Goal: Information Seeking & Learning: Learn about a topic

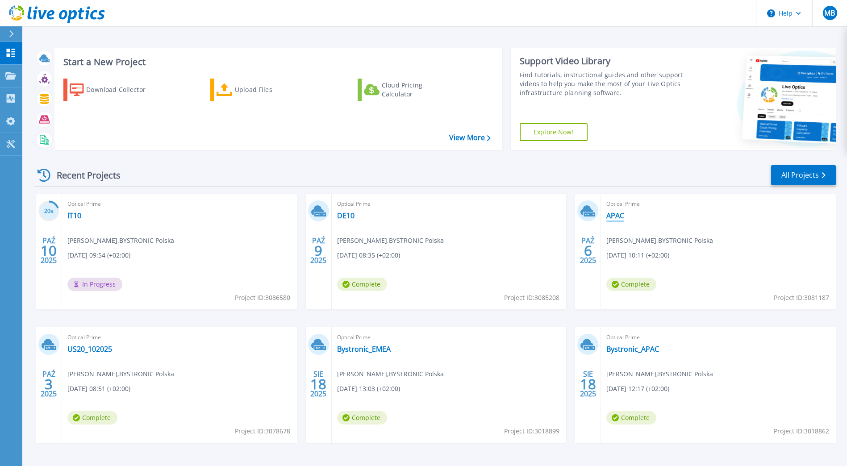
click at [617, 217] on link "APAC" at bounding box center [616, 215] width 18 height 9
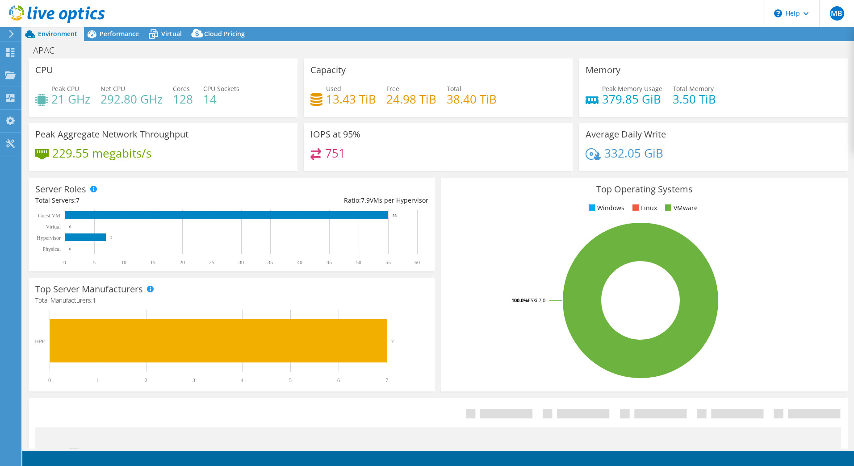
select select "USD"
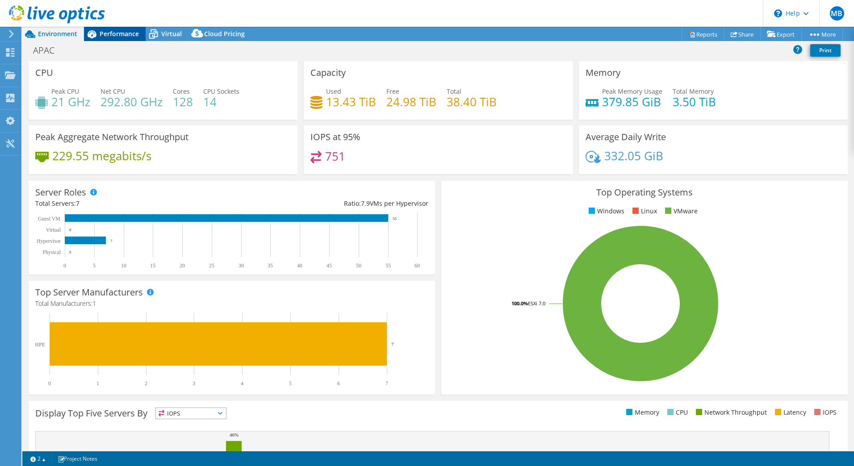
click at [119, 35] on span "Performance" at bounding box center [119, 33] width 39 height 8
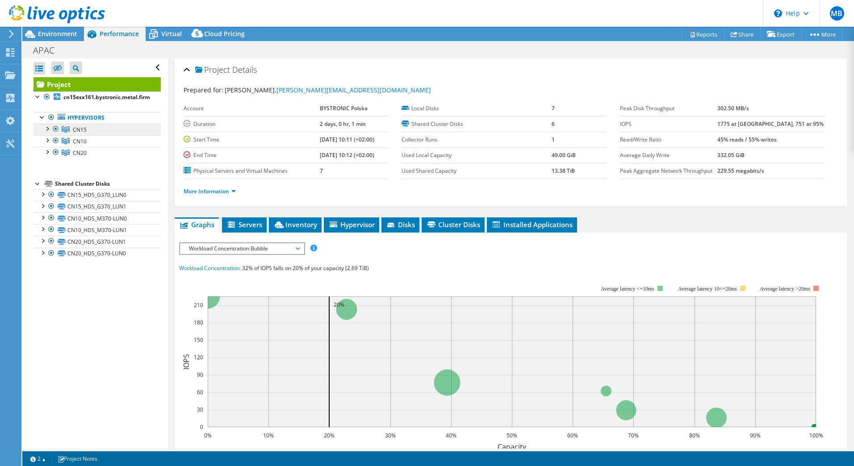
click at [96, 130] on link "CN15" at bounding box center [96, 130] width 127 height 12
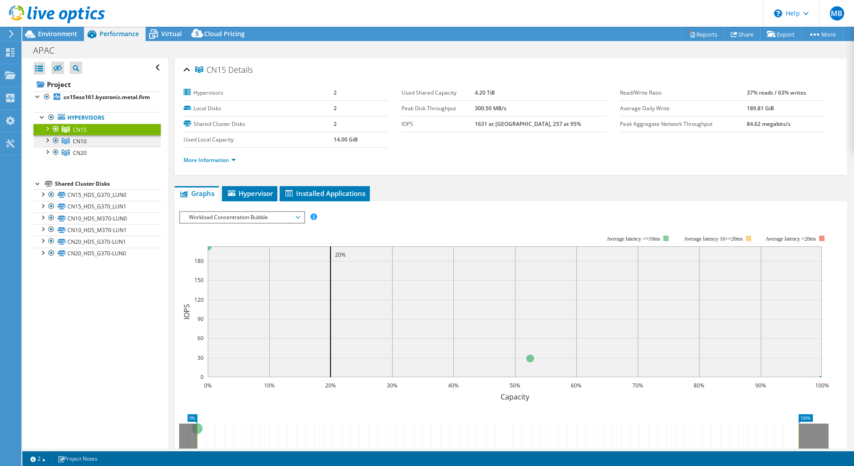
click at [89, 137] on link "CN10" at bounding box center [96, 141] width 127 height 12
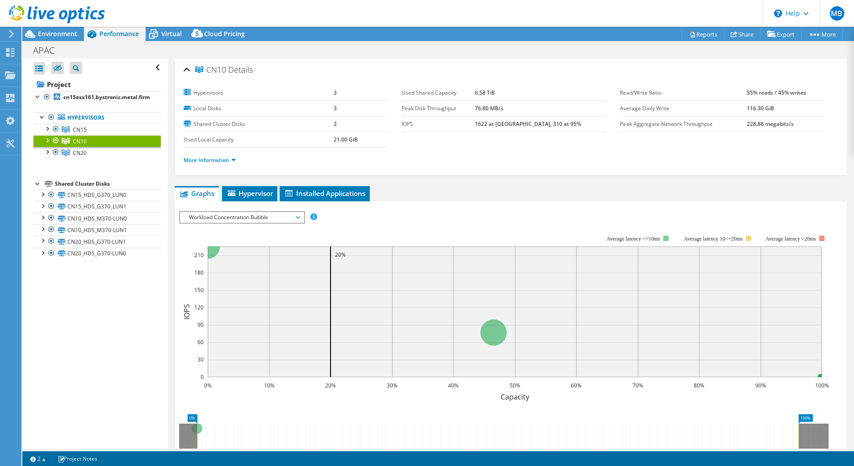
click at [294, 219] on span "Workload Concentration Bubble" at bounding box center [241, 217] width 115 height 11
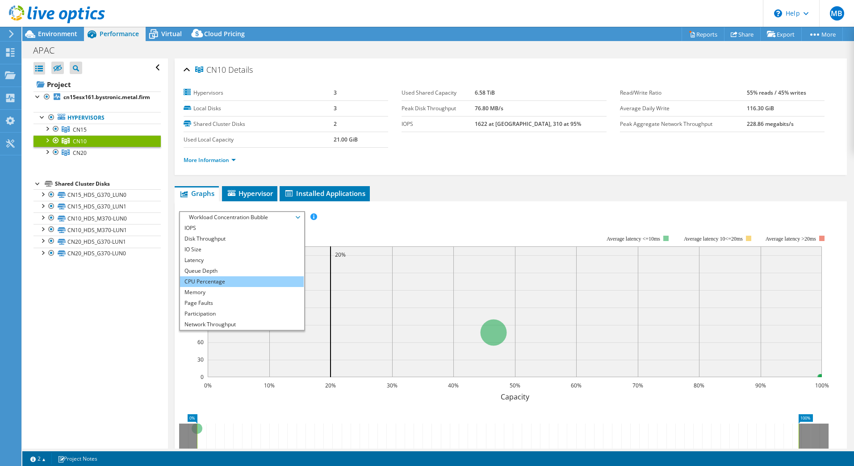
click at [236, 276] on li "CPU Percentage" at bounding box center [242, 281] width 124 height 11
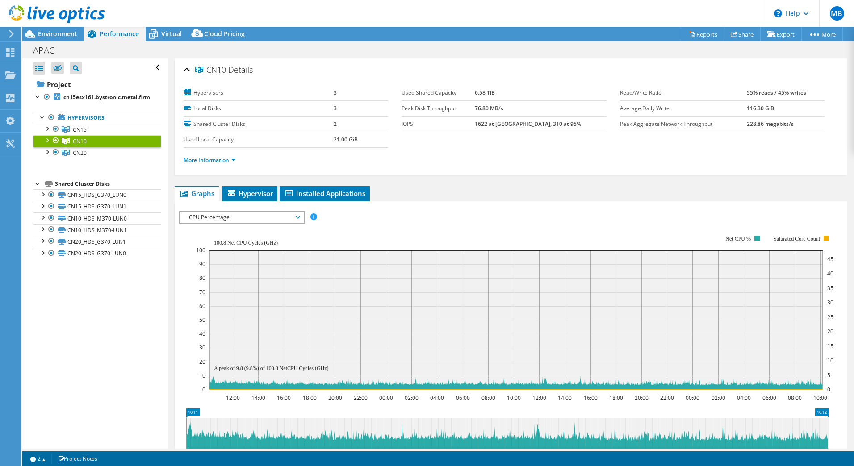
click at [292, 218] on span "CPU Percentage" at bounding box center [241, 217] width 115 height 11
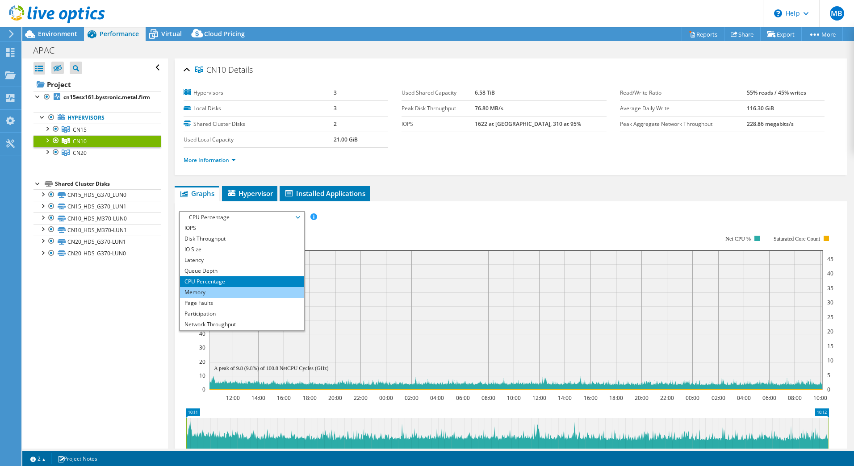
click at [238, 294] on li "Memory" at bounding box center [242, 292] width 124 height 11
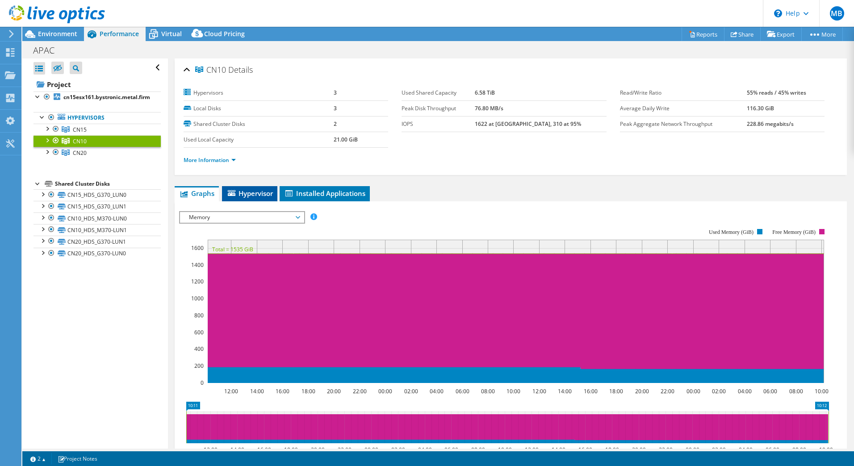
click at [269, 197] on span "Hypervisor" at bounding box center [249, 193] width 46 height 9
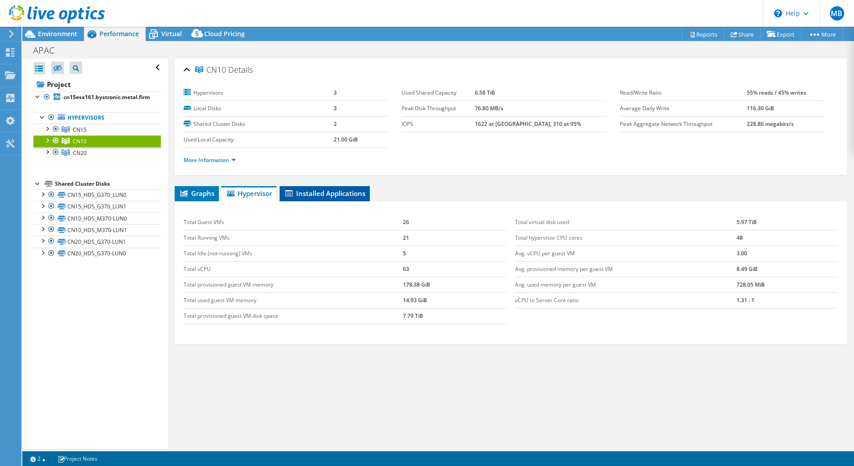
click at [315, 187] on li "Installed Applications" at bounding box center [325, 193] width 90 height 15
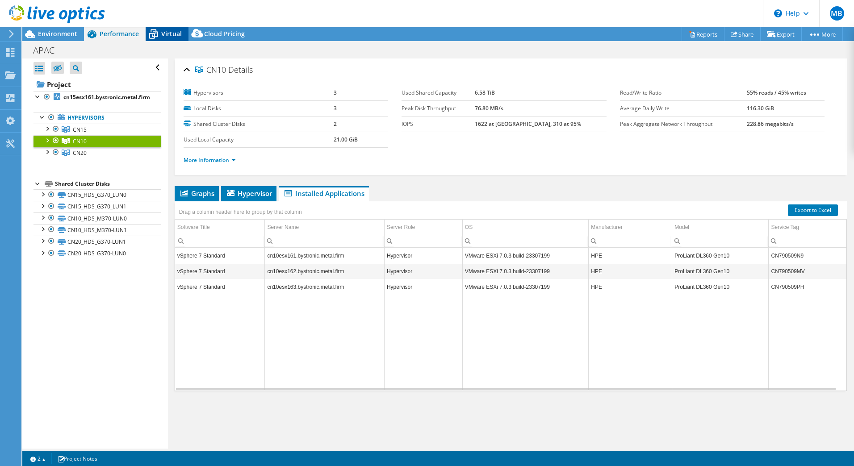
click at [184, 38] on div "Virtual" at bounding box center [167, 34] width 43 height 14
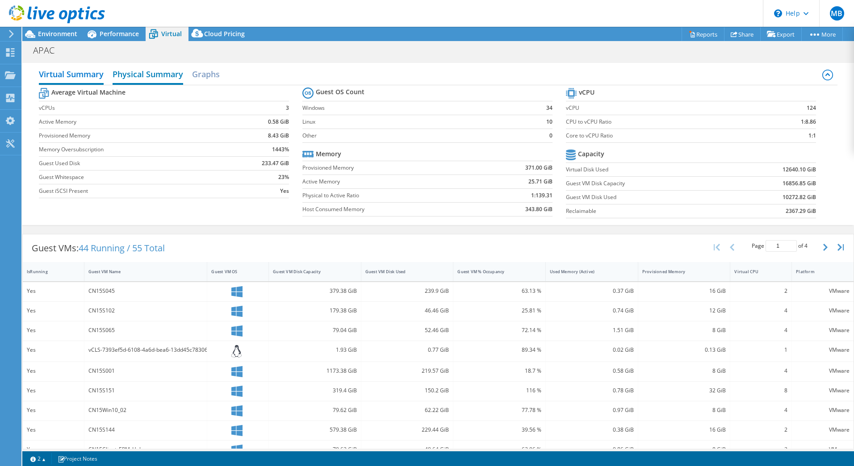
click at [157, 77] on h2 "Physical Summary" at bounding box center [148, 75] width 71 height 20
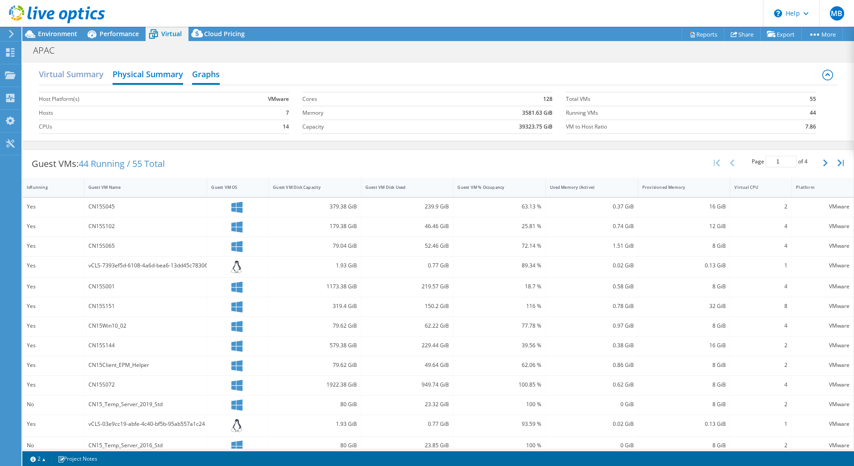
click at [209, 80] on h2 "Graphs" at bounding box center [206, 75] width 28 height 20
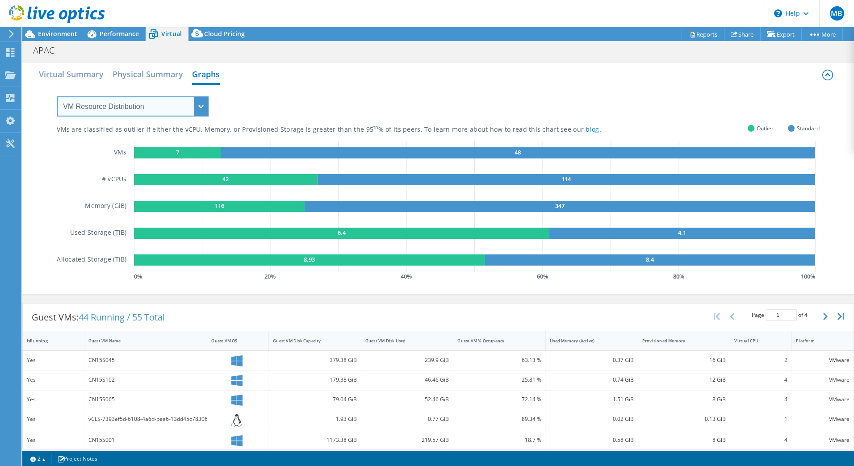
click at [194, 109] on select "VM Resource Distribution Provisioning Contrast Over Provisioning" at bounding box center [133, 106] width 152 height 20
select select "Over Provisioning"
click at [57, 96] on select "VM Resource Distribution Provisioning Contrast Over Provisioning" at bounding box center [133, 106] width 152 height 20
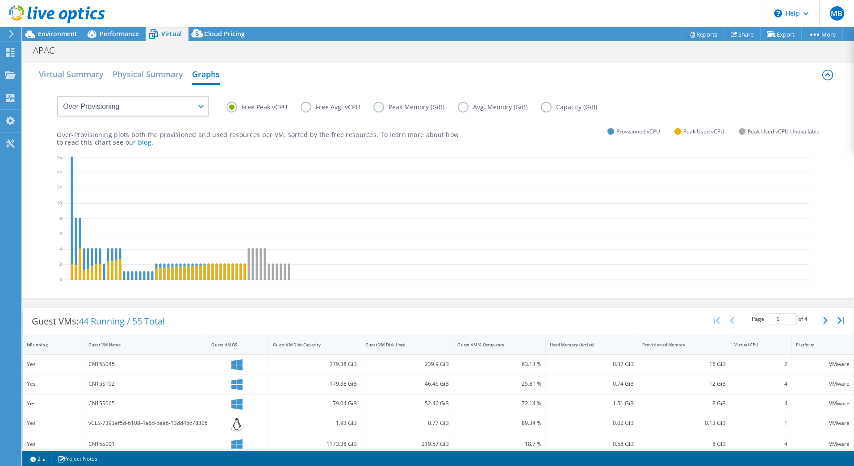
click at [398, 106] on label "Peak Memory (GiB)" at bounding box center [415, 107] width 84 height 11
click at [0, 0] on input "Peak Memory (GiB)" at bounding box center [0, 0] width 0 height 0
